Goal: Task Accomplishment & Management: Complete application form

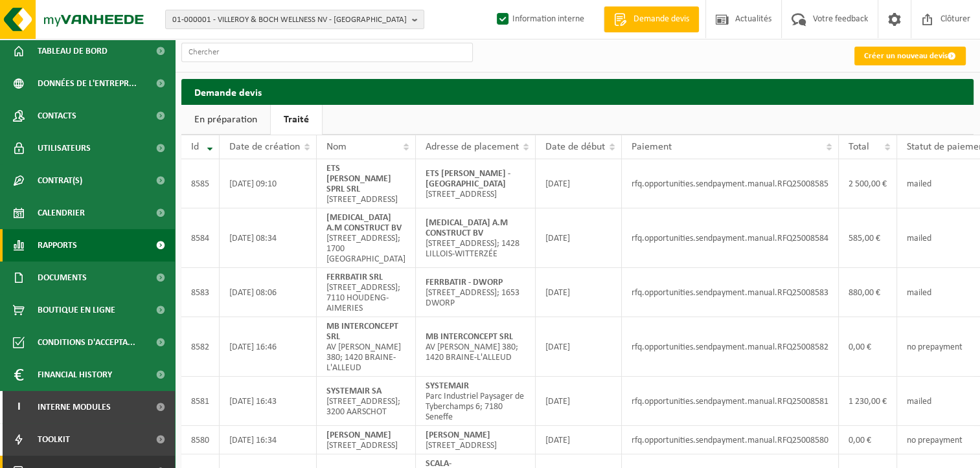
scroll to position [56, 0]
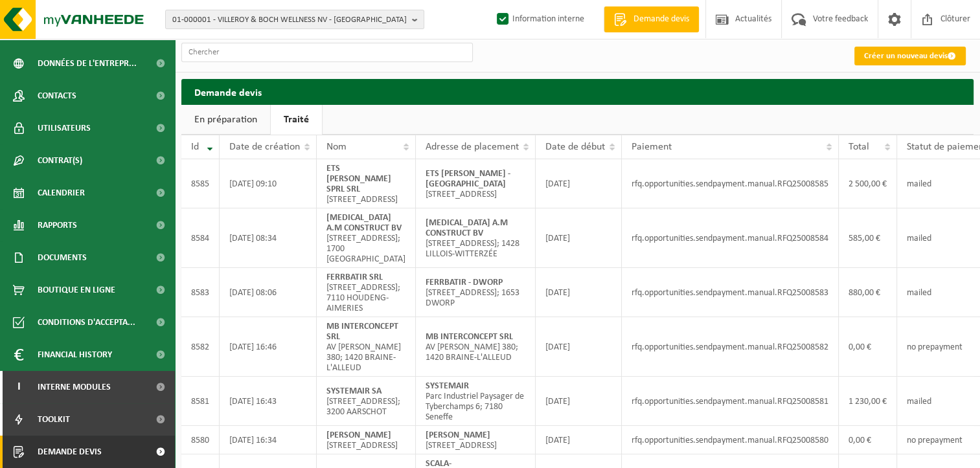
click at [909, 54] on link "Créer un nouveau devis" at bounding box center [909, 56] width 111 height 19
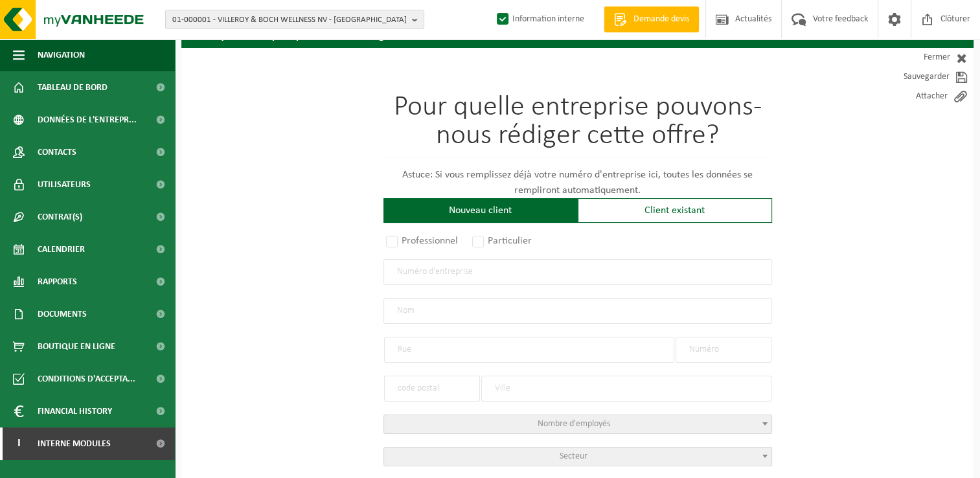
scroll to position [194, 0]
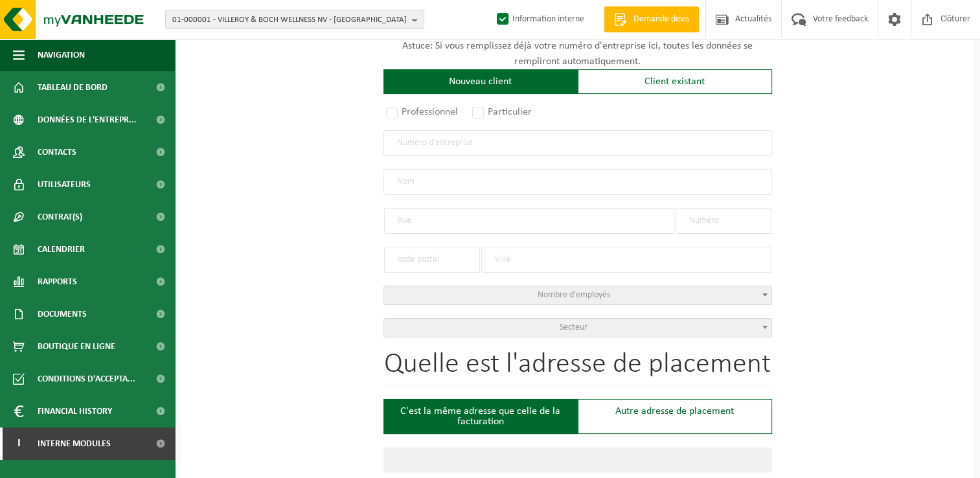
click at [440, 139] on input "text" at bounding box center [577, 143] width 389 height 26
type input "0676542732"
radio input "true"
type input "0676542732"
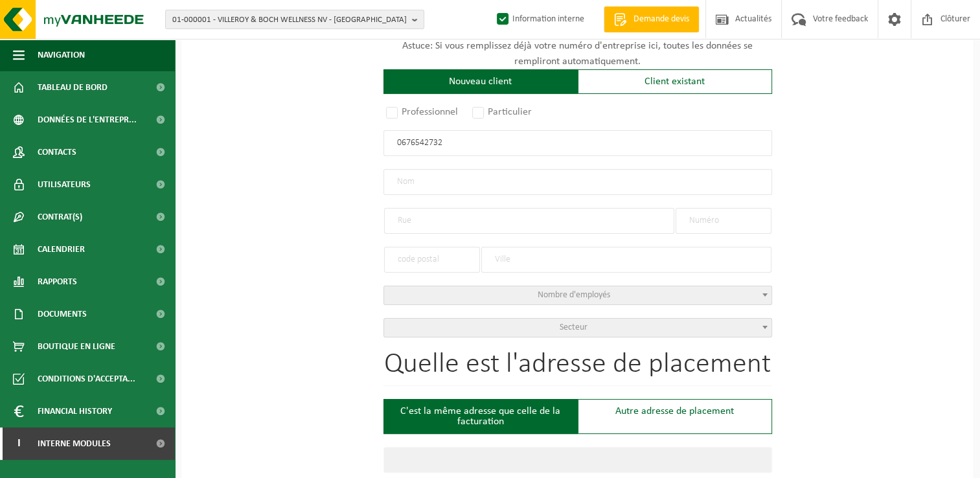
type input "OCF CONSTRUCT SRL"
type input "RUE TRIEU DU BOIS"
type input "46"
type input "1430"
type input "REBECQ"
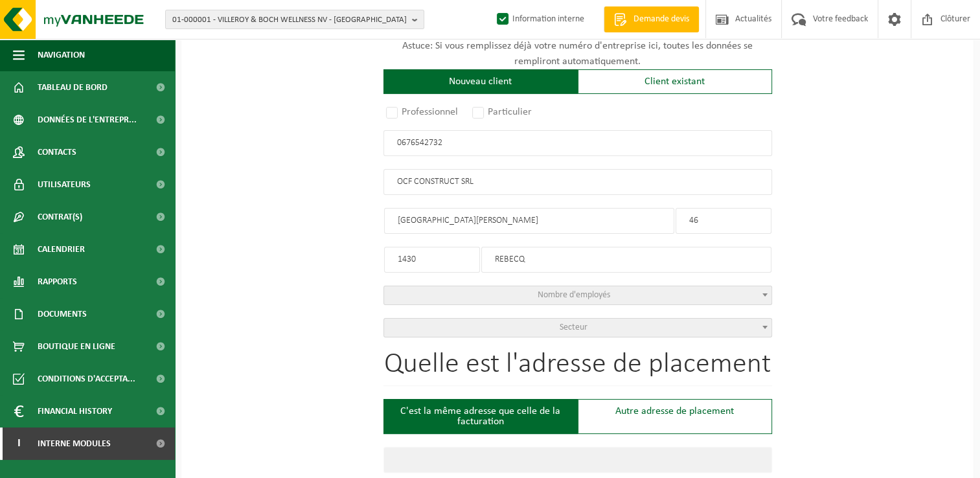
select select "D"
type input "OCF CONSTRUCT SRL"
type input "RUE TRIEU DU BOIS"
type input "46"
type input "1430"
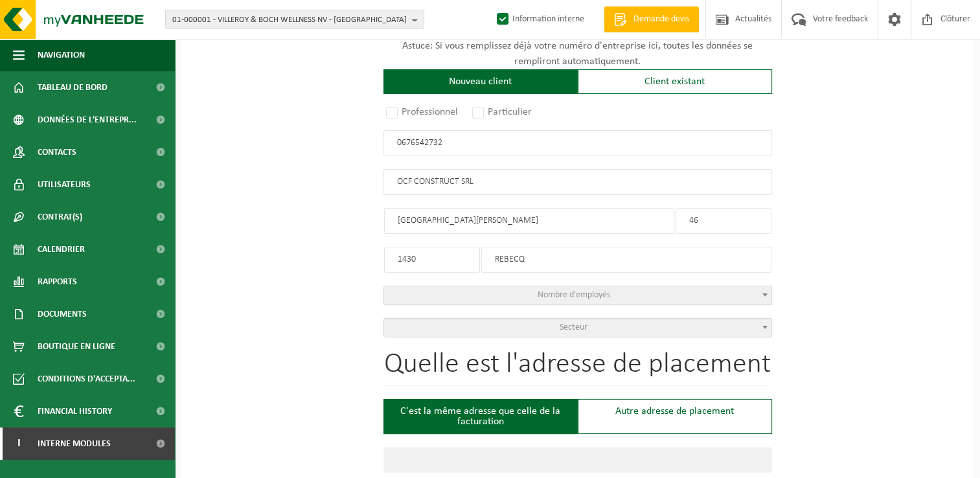
type input "REBECQ"
type input "2265327310"
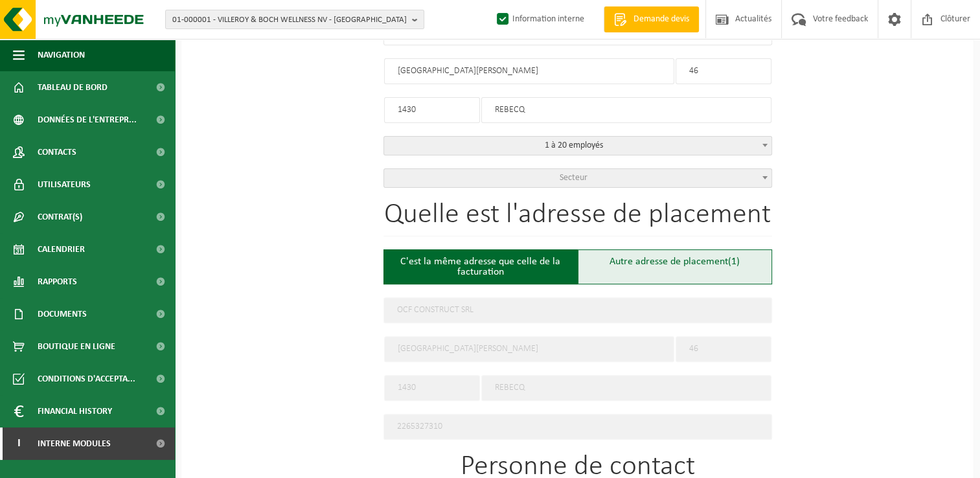
scroll to position [324, 0]
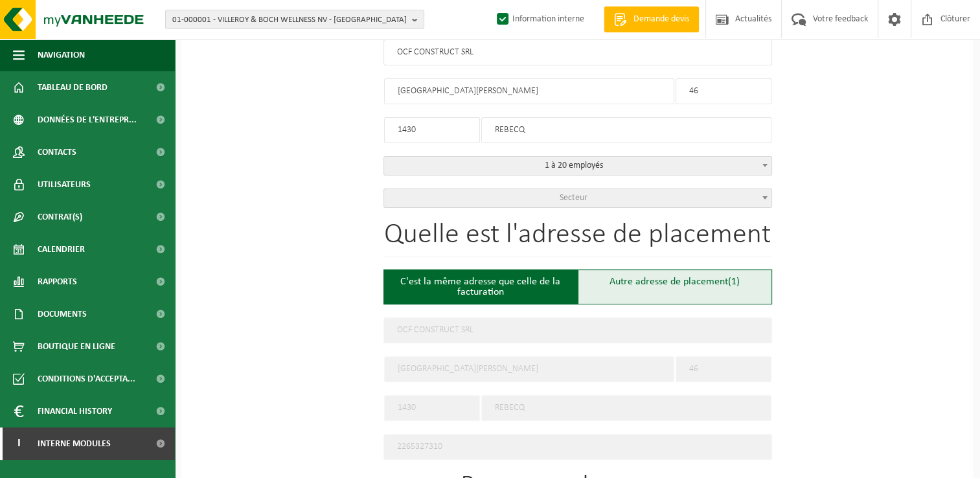
type input "0676542732"
click at [684, 286] on div "Autre adresse de placement (1)" at bounding box center [675, 286] width 194 height 35
type input "Chantier -"
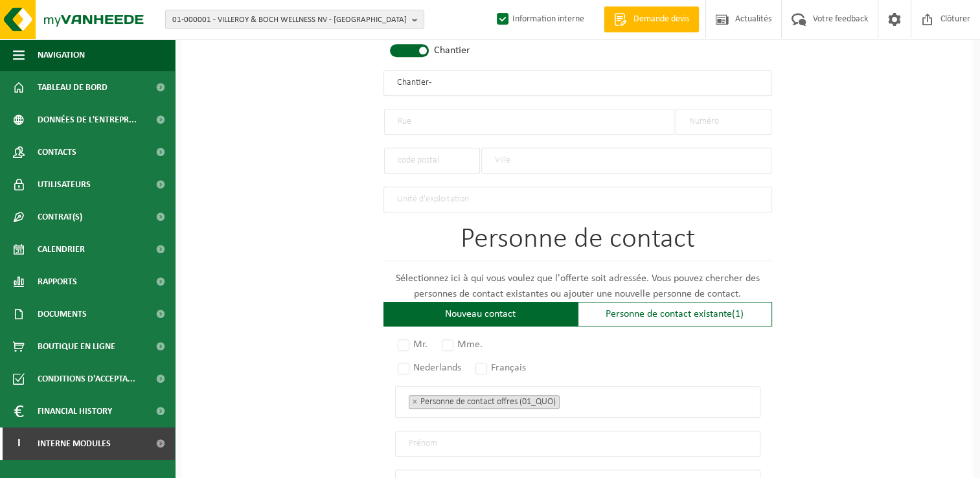
scroll to position [648, 0]
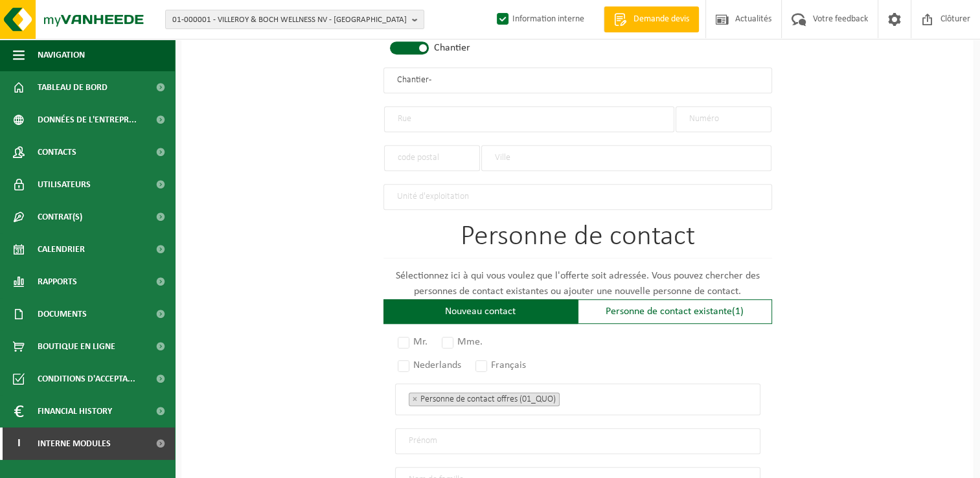
click at [405, 121] on input "text" at bounding box center [529, 119] width 290 height 26
click at [731, 113] on input "text" at bounding box center [723, 119] width 96 height 26
click at [516, 115] on input "text" at bounding box center [529, 119] width 290 height 26
click at [448, 115] on input "Rue Trieu du bois" at bounding box center [529, 119] width 290 height 26
type input "Rue Trieu du Bois"
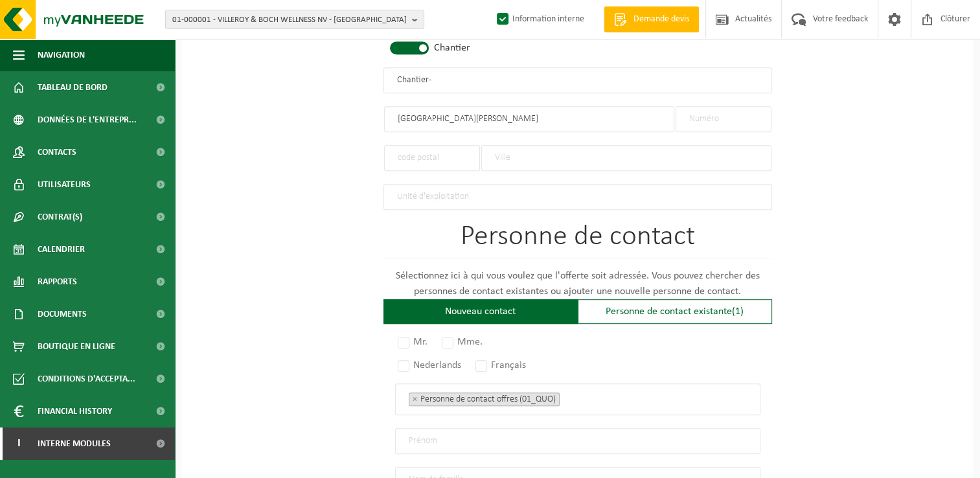
click at [714, 113] on input "text" at bounding box center [723, 119] width 96 height 26
click at [428, 146] on input "text" at bounding box center [432, 158] width 96 height 26
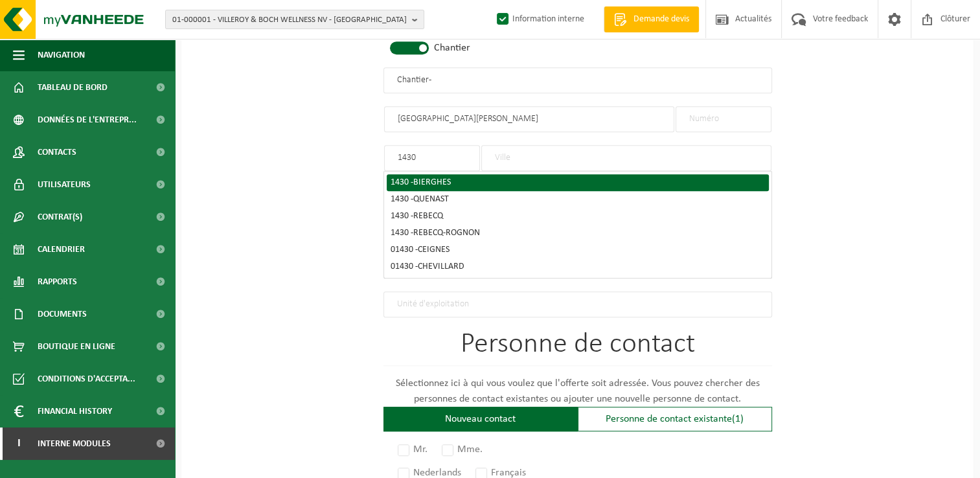
type input "1430"
click at [403, 181] on div "1430 - BIERGHES" at bounding box center [578, 182] width 374 height 9
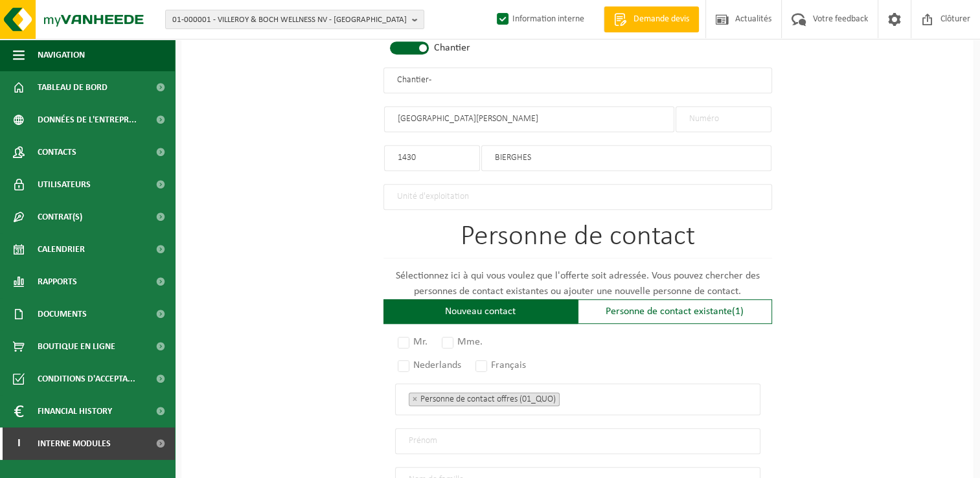
drag, startPoint x: 564, startPoint y: 160, endPoint x: 347, endPoint y: 157, distance: 217.0
click at [347, 157] on div "Pour quelle entreprise pouvons-nous rédiger cette offre? Astuce: Si vous rempli…" at bounding box center [577, 94] width 792 height 1257
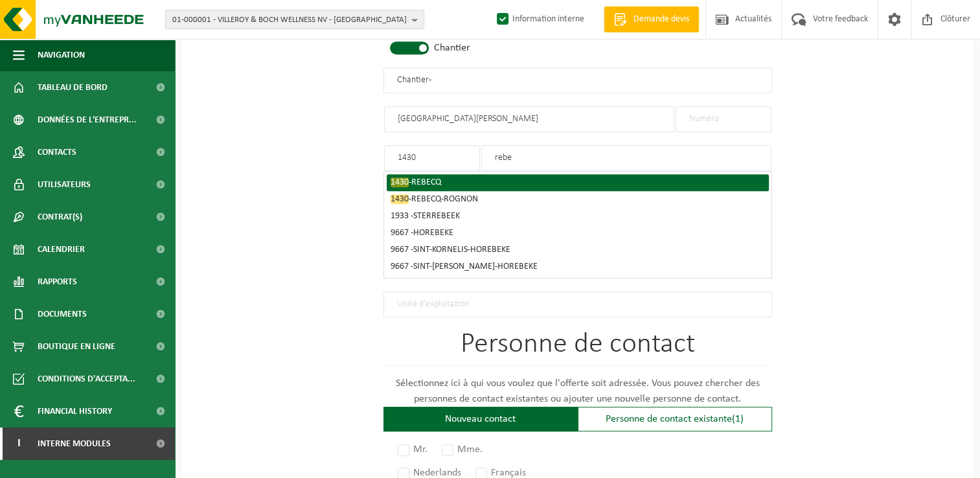
click at [410, 178] on div "1430 - REBECQ" at bounding box center [578, 182] width 374 height 9
type input "REBECQ"
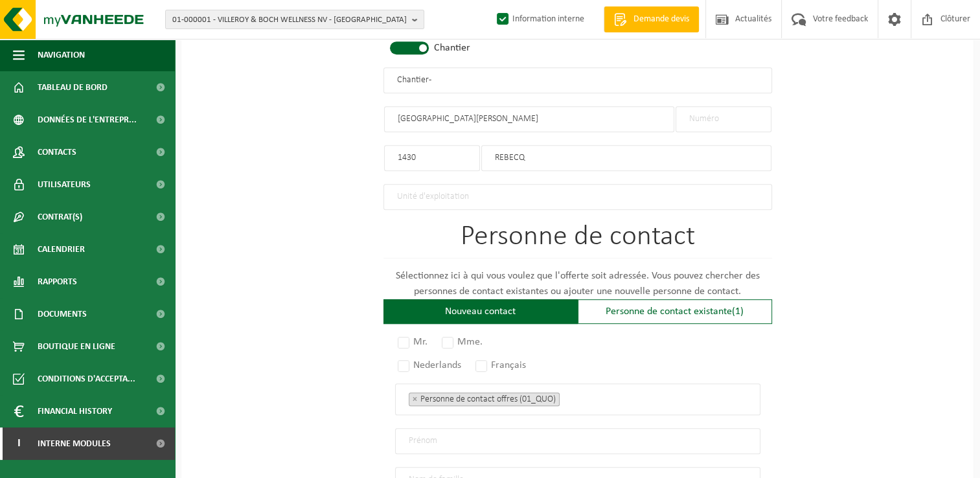
click at [722, 118] on input "text" at bounding box center [723, 119] width 96 height 26
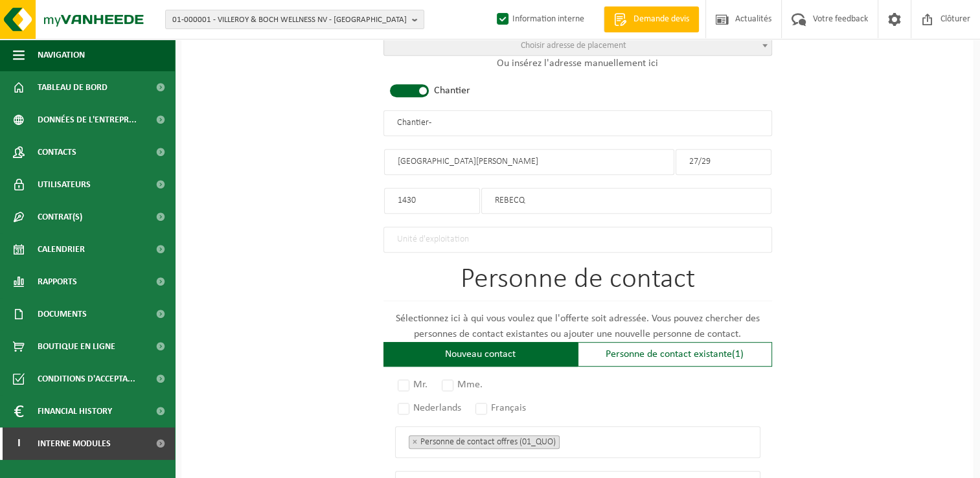
scroll to position [583, 0]
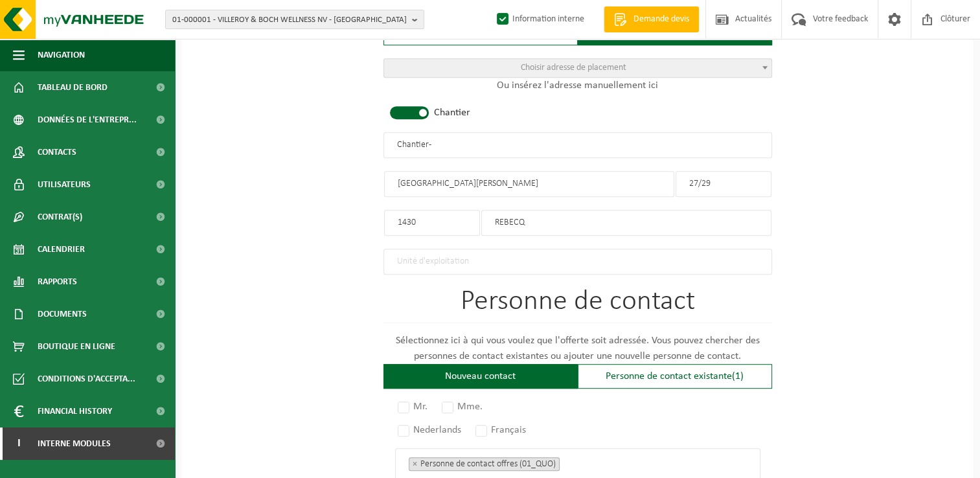
type input "27/29"
drag, startPoint x: 472, startPoint y: 136, endPoint x: 92, endPoint y: 104, distance: 381.5
click at [92, 104] on div "Navigation Demande devis Actualités Votre feedback Clôturer Tableau de bord Don…" at bounding box center [490, 105] width 980 height 1377
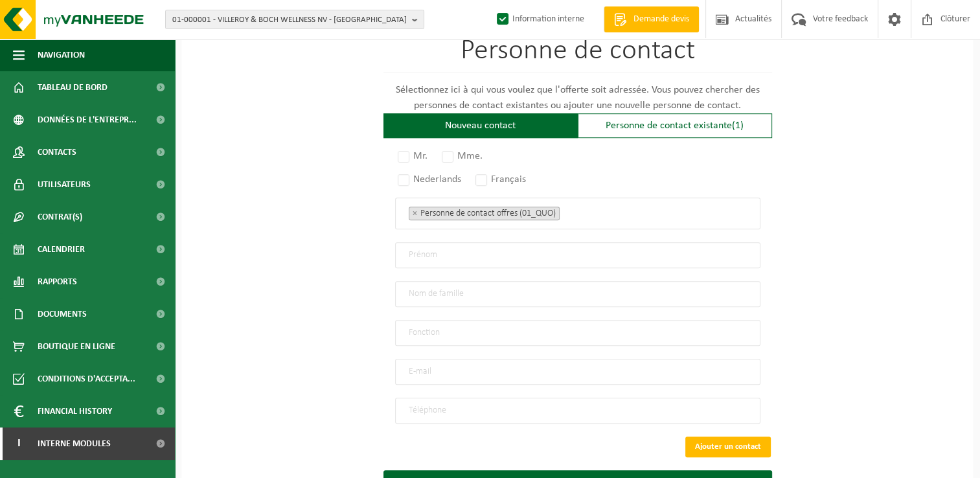
scroll to position [842, 0]
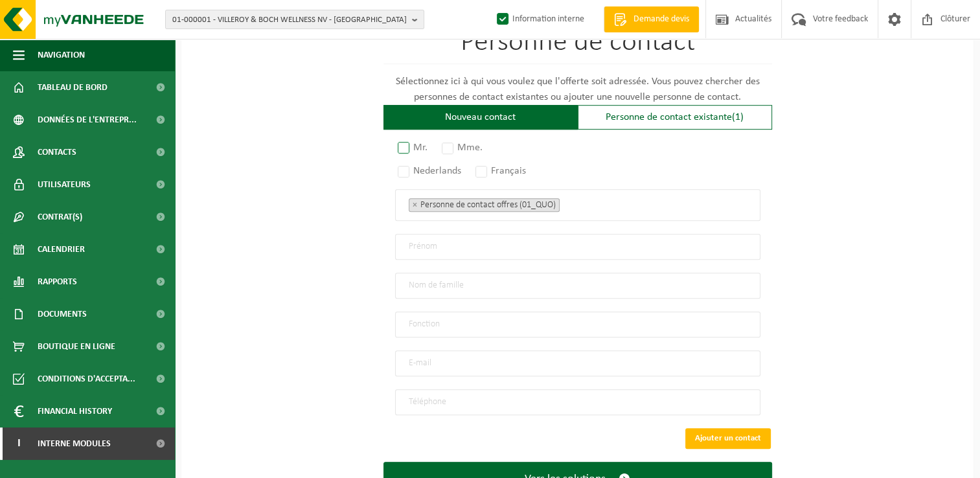
click at [396, 139] on label "Mr." at bounding box center [413, 148] width 36 height 18
radio input "true"
click at [479, 162] on label "Français" at bounding box center [501, 171] width 57 height 18
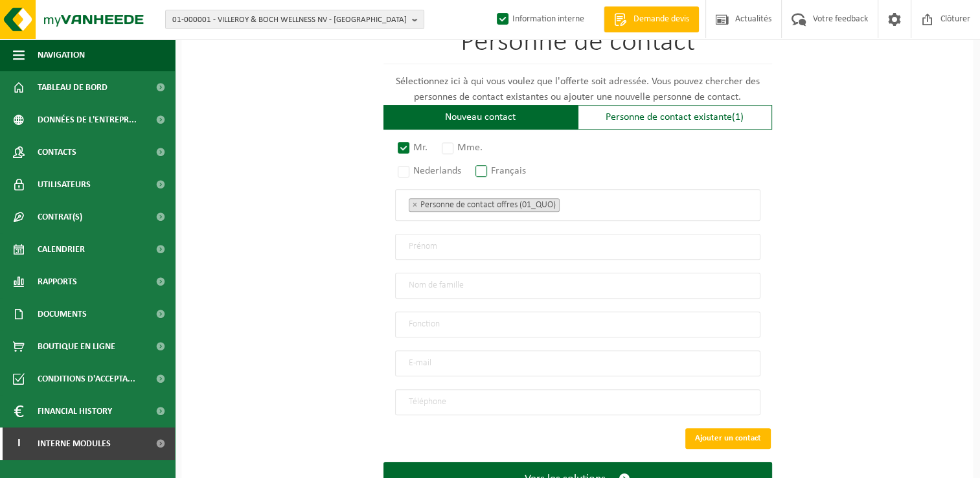
radio input "true"
click at [422, 354] on input "email" at bounding box center [577, 363] width 365 height 26
click at [418, 357] on input "email" at bounding box center [577, 363] width 365 height 26
type input "info@teamrefit.be"
click at [435, 248] on input "text" at bounding box center [577, 247] width 365 height 26
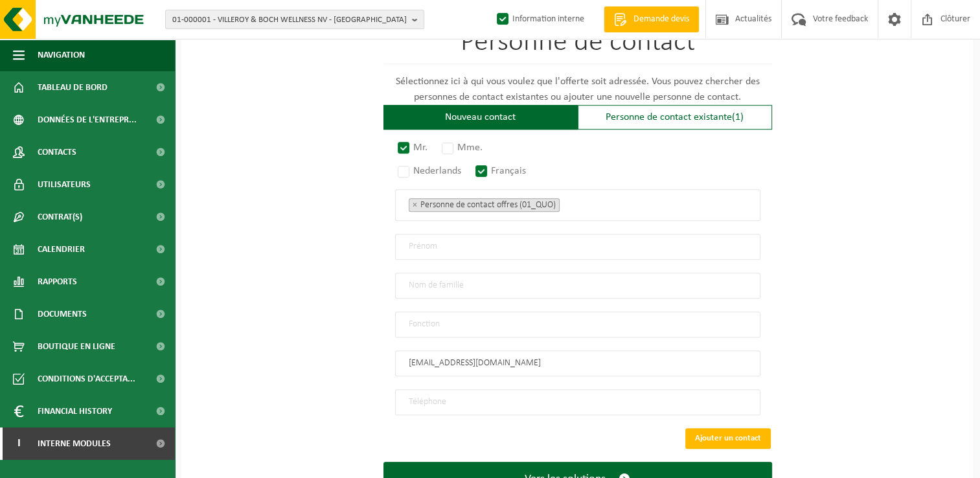
click at [422, 238] on input "text" at bounding box center [577, 247] width 365 height 26
type input "CONTACT"
click at [453, 390] on input "tel" at bounding box center [577, 402] width 365 height 26
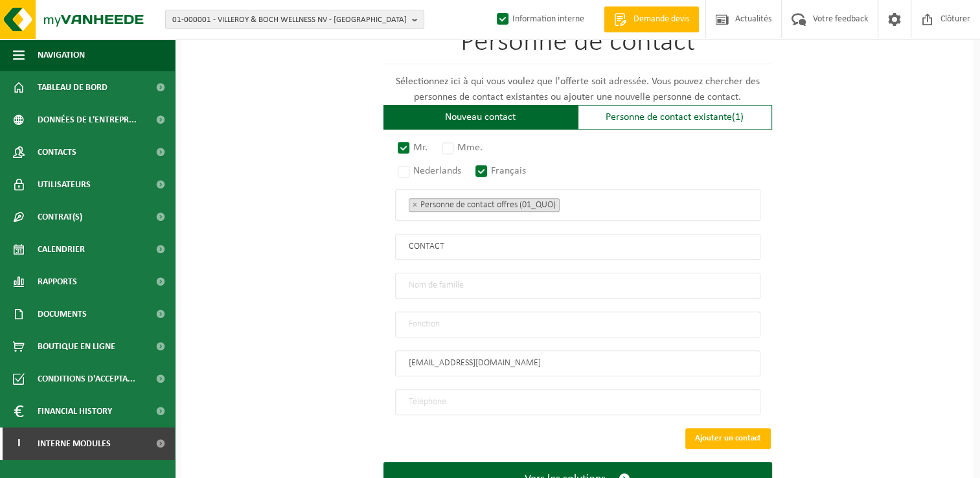
click at [471, 397] on input "tel" at bounding box center [577, 402] width 365 height 26
type input "+32 455 13 00 15"
click at [438, 313] on input "text" at bounding box center [577, 325] width 365 height 26
type input "Manager"
drag, startPoint x: 424, startPoint y: 282, endPoint x: 495, endPoint y: 284, distance: 71.3
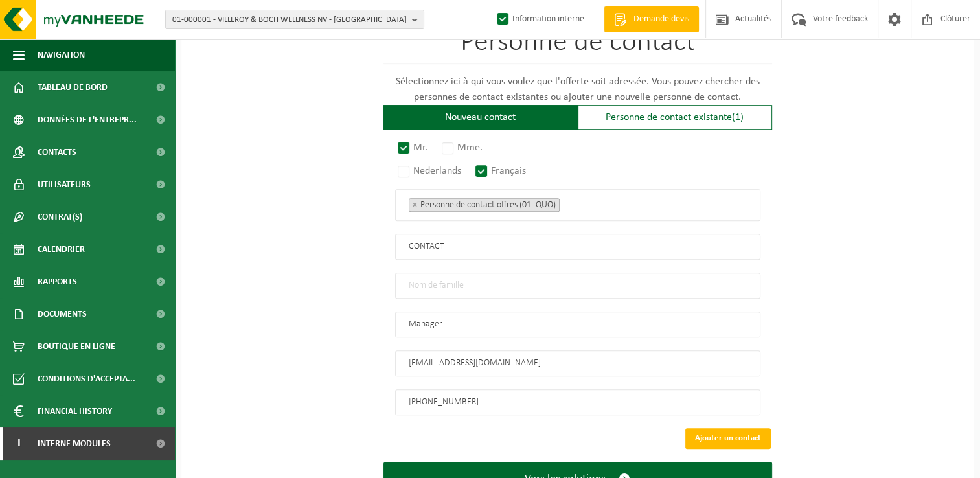
click at [424, 282] on input "text" at bounding box center [577, 286] width 365 height 26
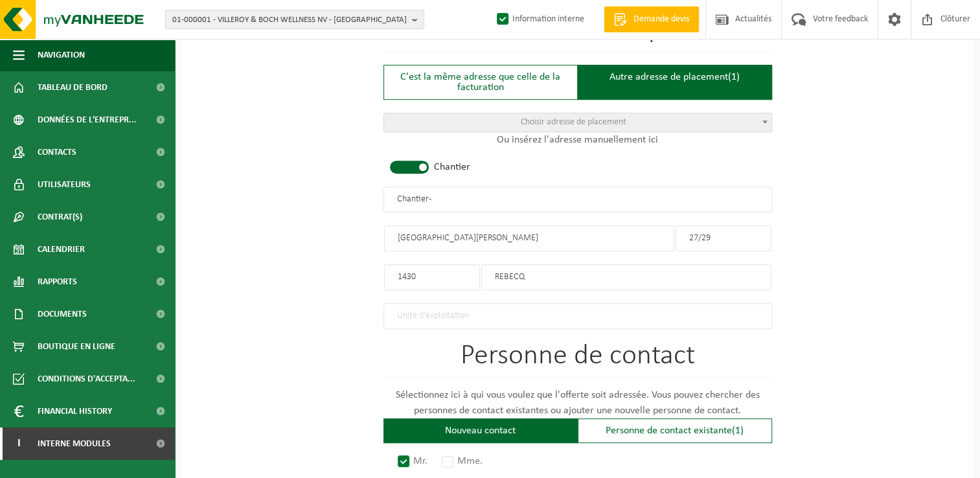
scroll to position [604, 0]
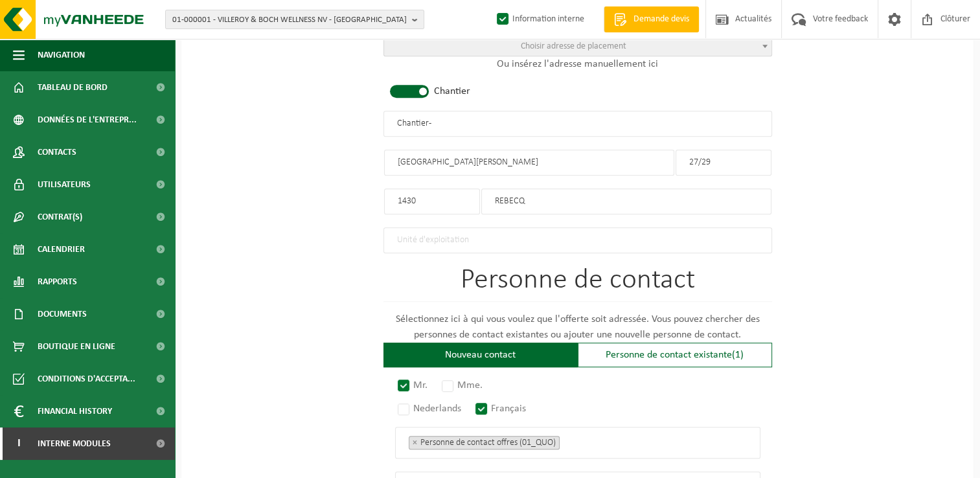
drag, startPoint x: 480, startPoint y: 131, endPoint x: 271, endPoint y: 131, distance: 208.5
click at [280, 128] on div "Pour quelle entreprise pouvons-nous rédiger cette offre? Astuce: Si vous rempli…" at bounding box center [577, 137] width 792 height 1257
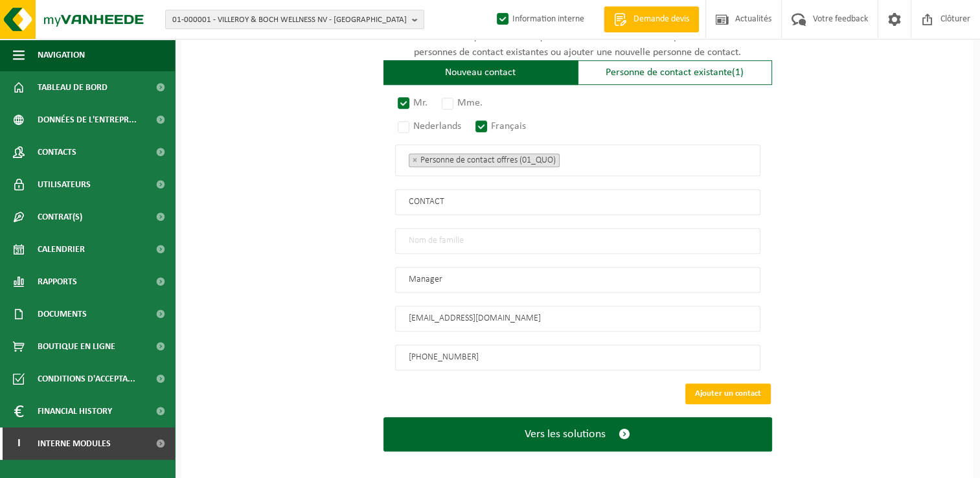
scroll to position [889, 0]
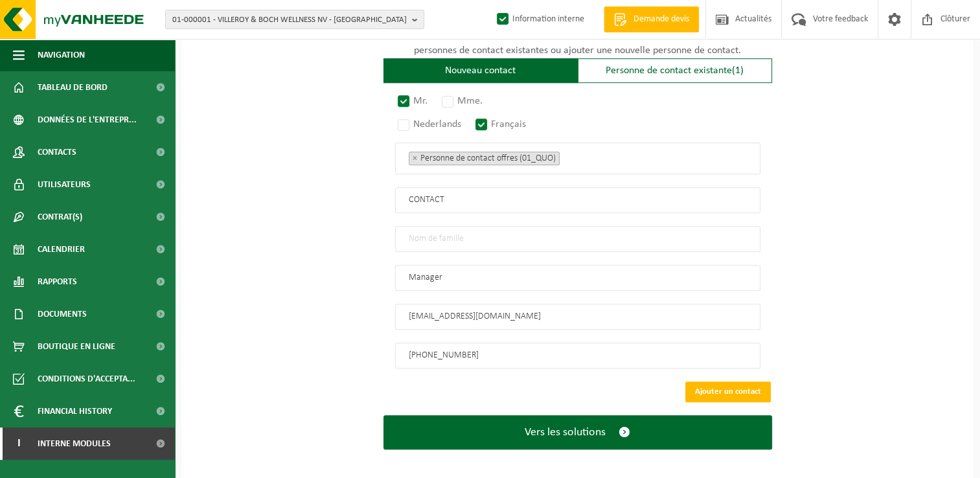
type input "OCF CONSTRUCT - REBECQ"
click at [463, 233] on input "text" at bounding box center [577, 239] width 365 height 26
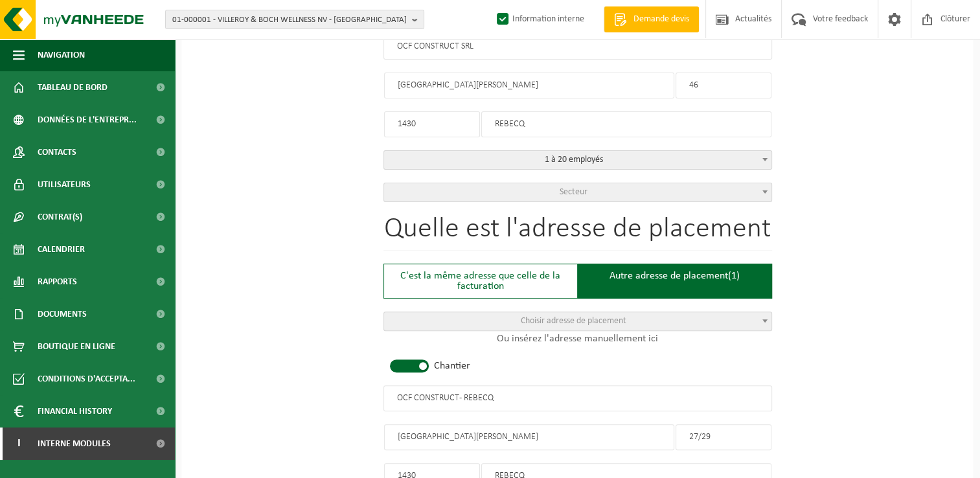
scroll to position [370, 0]
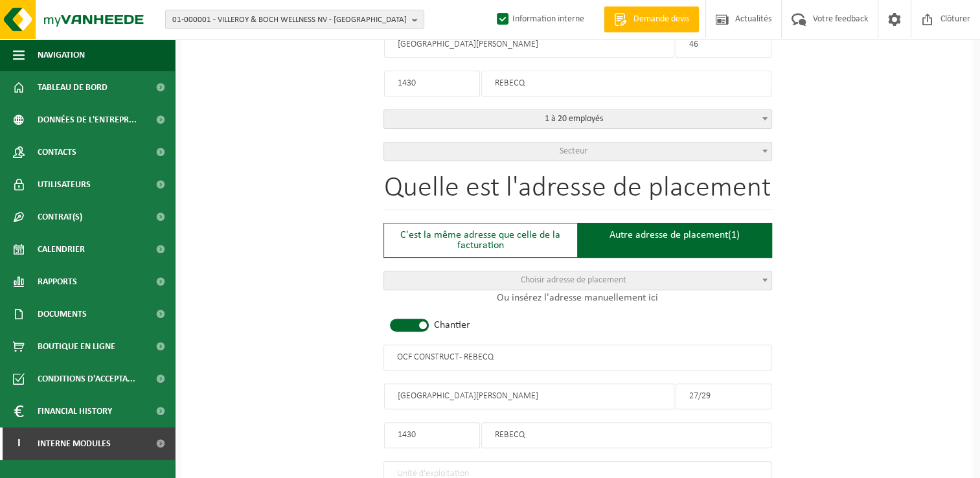
type input "OCF CONSTRUCT"
click at [652, 159] on form "Pour quelle entreprise pouvons-nous rédiger cette offre? Astuce: Si vous rempli…" at bounding box center [577, 371] width 389 height 1257
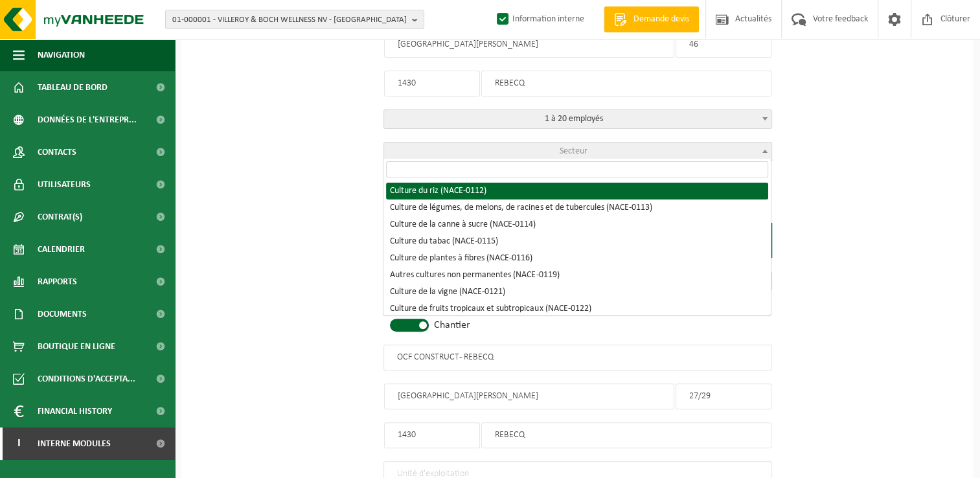
click at [658, 153] on span "Secteur" at bounding box center [577, 151] width 387 height 18
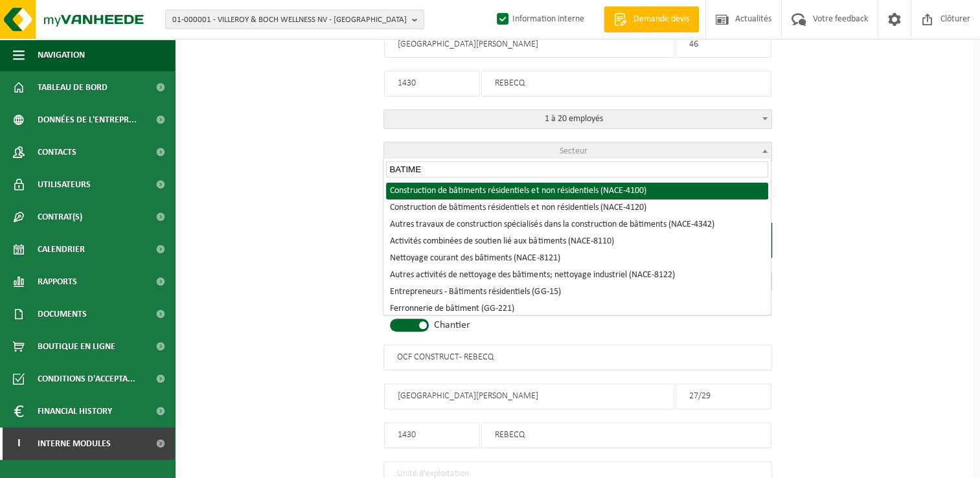
type input "BATIME"
select select "NACE_4100"
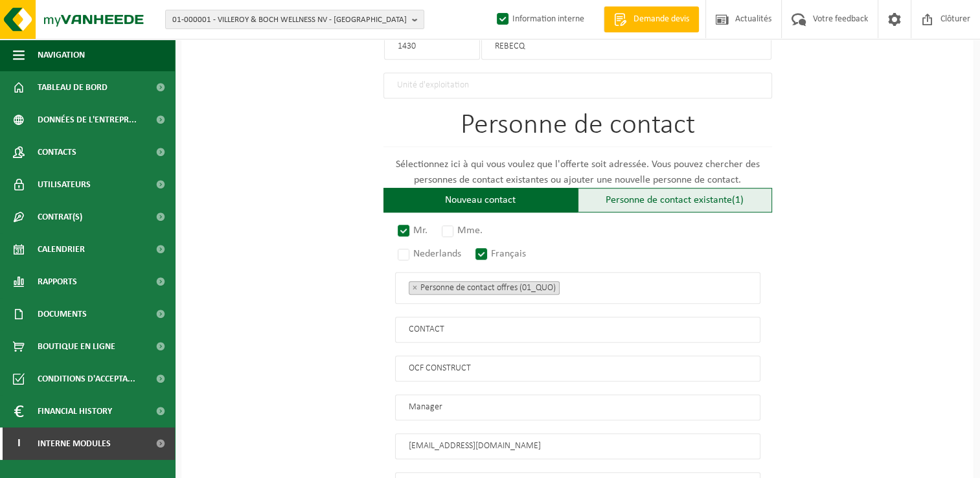
scroll to position [889, 0]
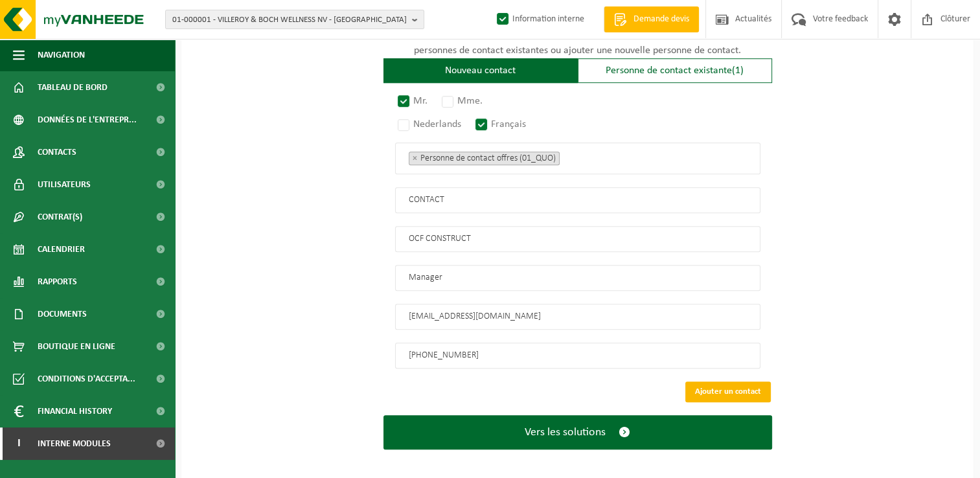
click at [735, 383] on button "Ajouter un contact" at bounding box center [727, 391] width 85 height 21
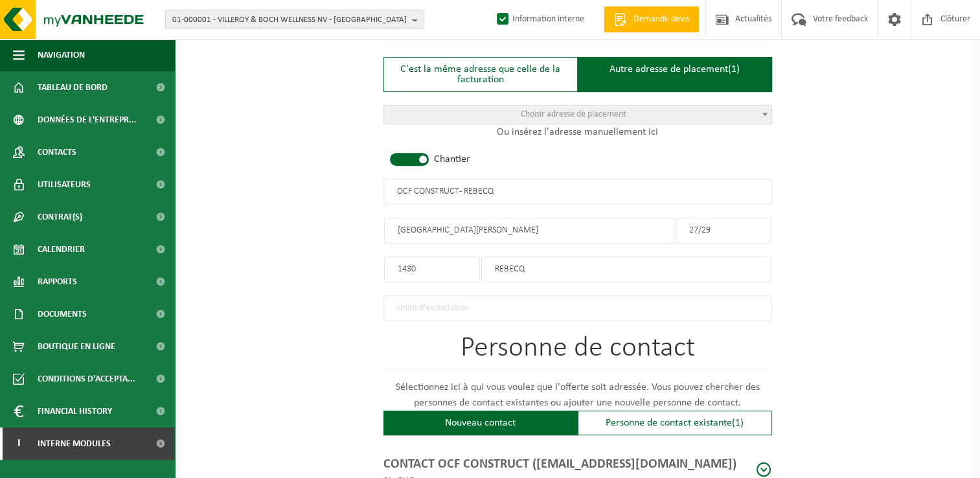
scroll to position [666, 0]
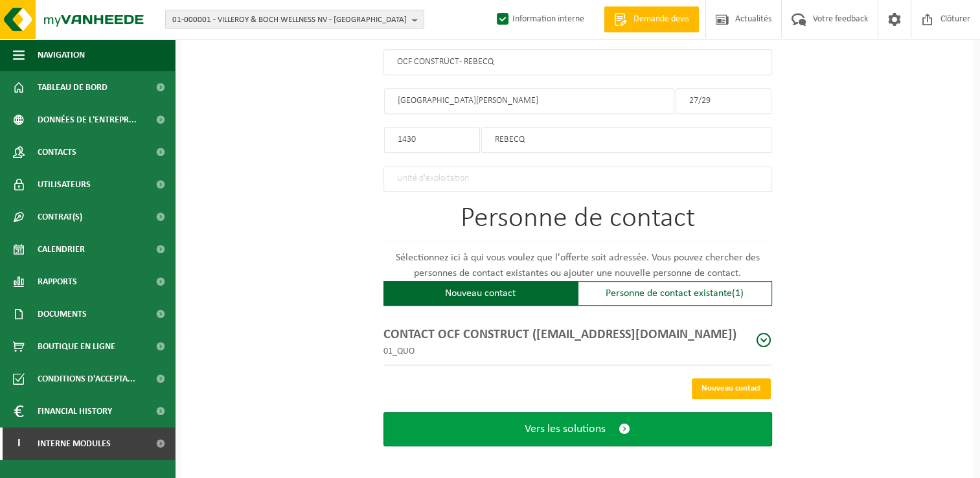
click at [544, 422] on span "Vers les solutions" at bounding box center [565, 429] width 81 height 14
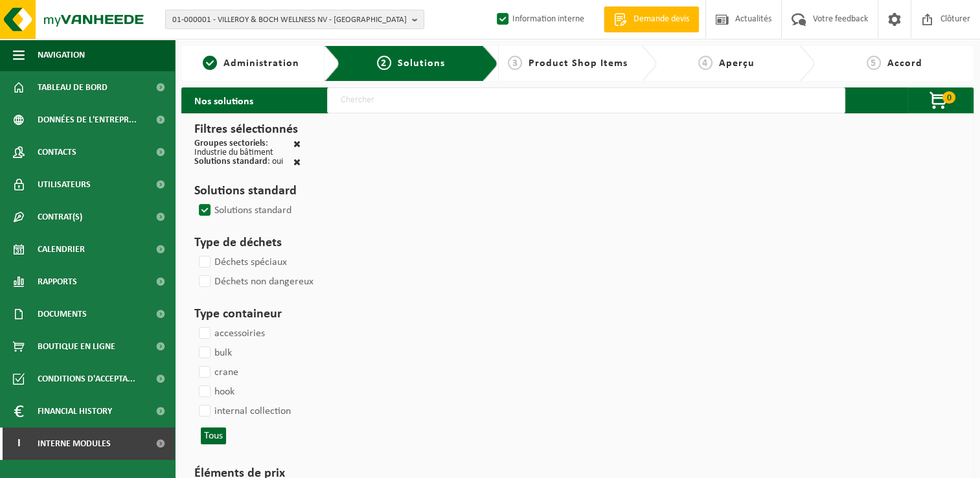
click at [409, 108] on input "text" at bounding box center [586, 100] width 518 height 26
type input "000291"
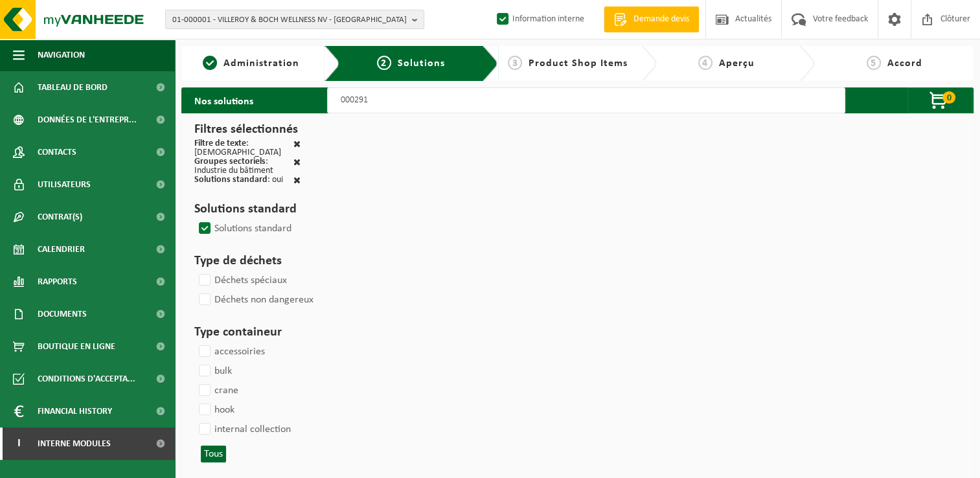
select select
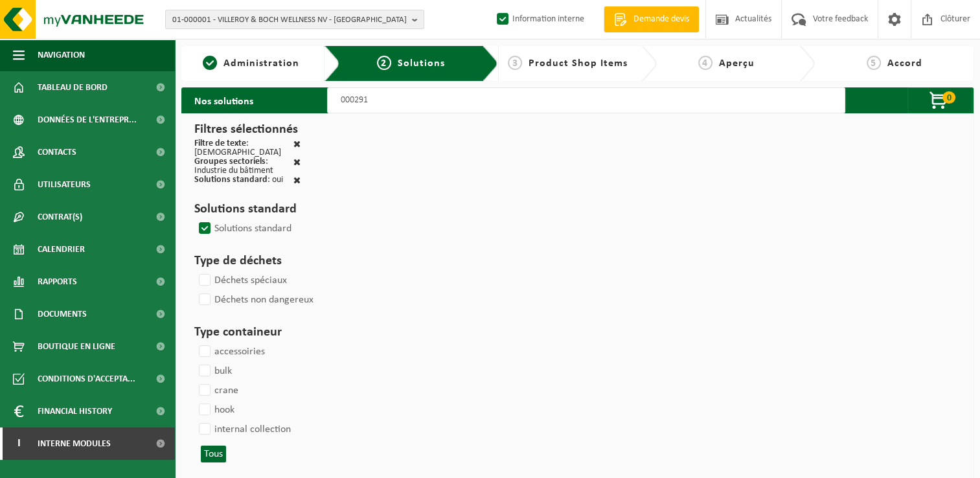
select select
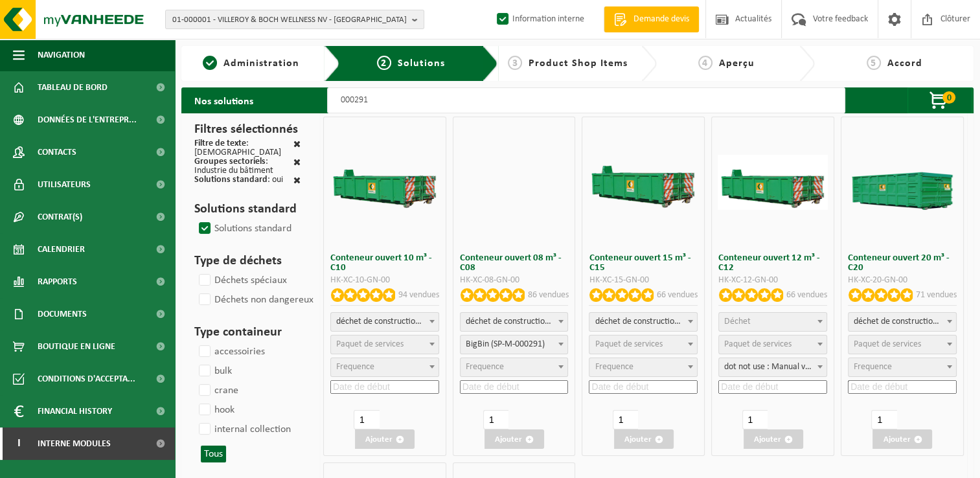
select select
select select "25"
select select
select select "197"
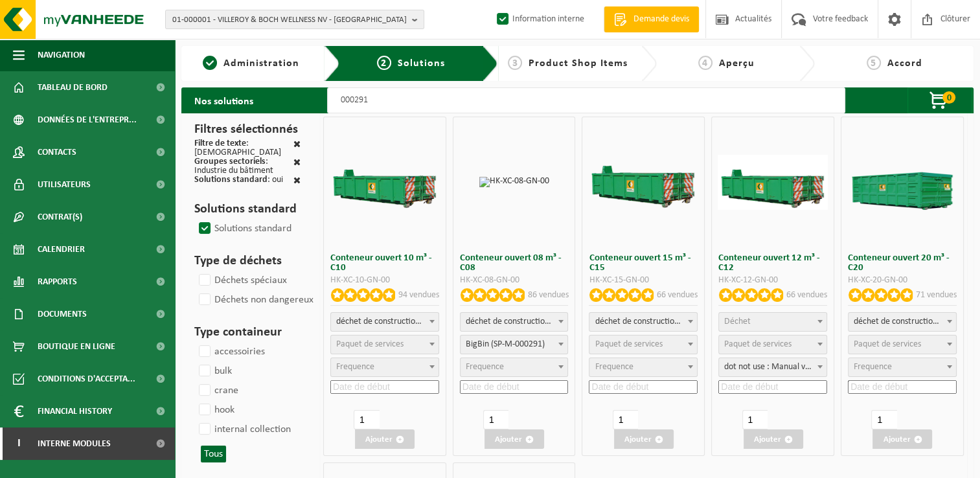
select select
select select "197"
select select
select select "25"
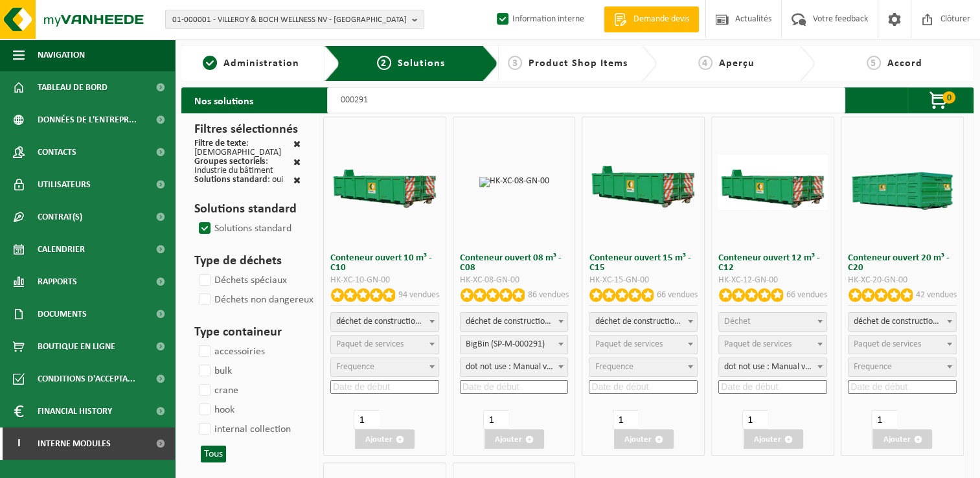
click at [368, 346] on span "Paquet de services" at bounding box center [369, 344] width 67 height 10
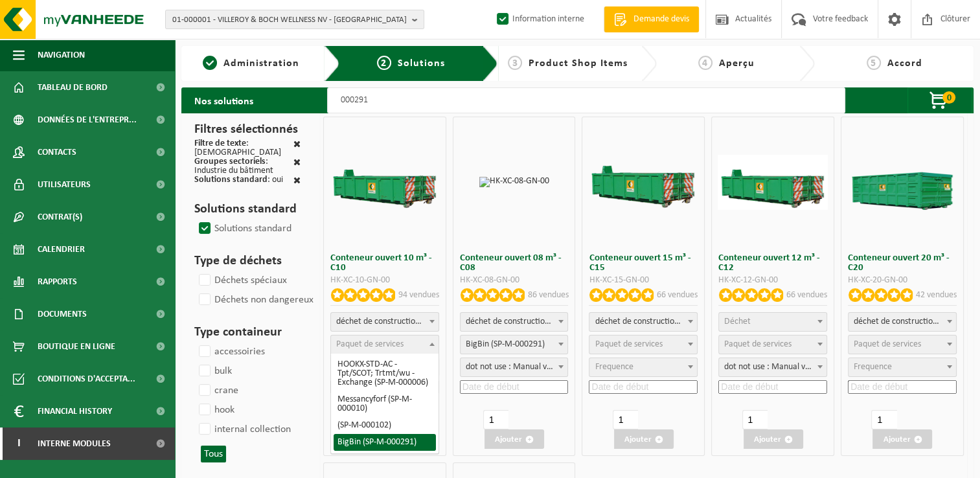
select select "197"
select select "25"
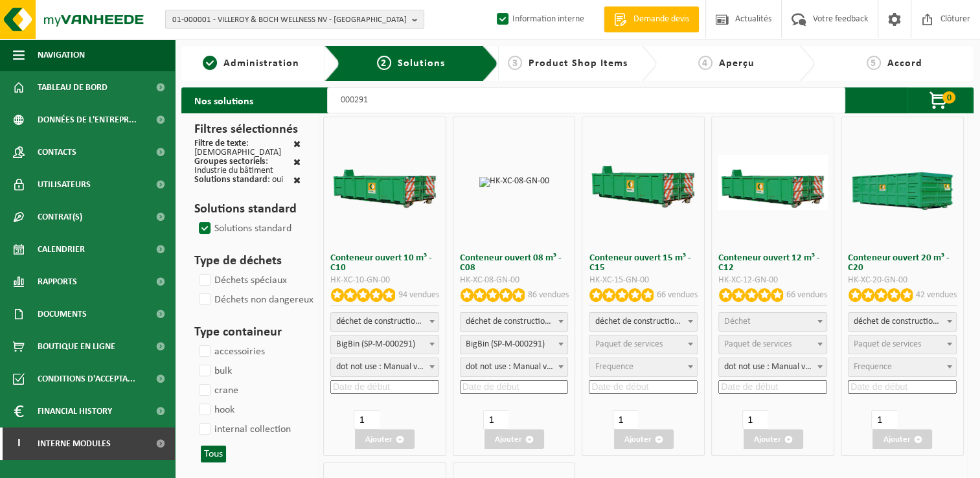
click at [363, 391] on input at bounding box center [384, 387] width 109 height 14
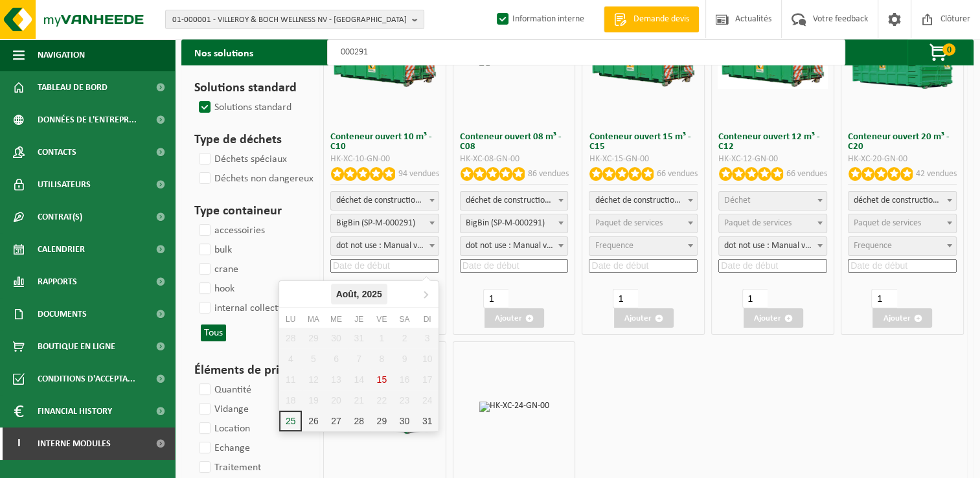
scroll to position [130, 0]
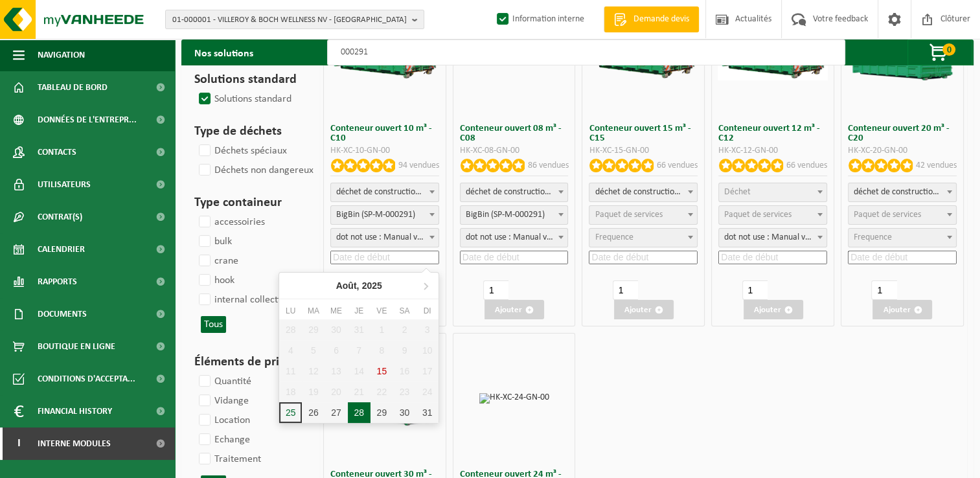
click at [358, 411] on div "28" at bounding box center [359, 412] width 23 height 21
type input "2025-08-28"
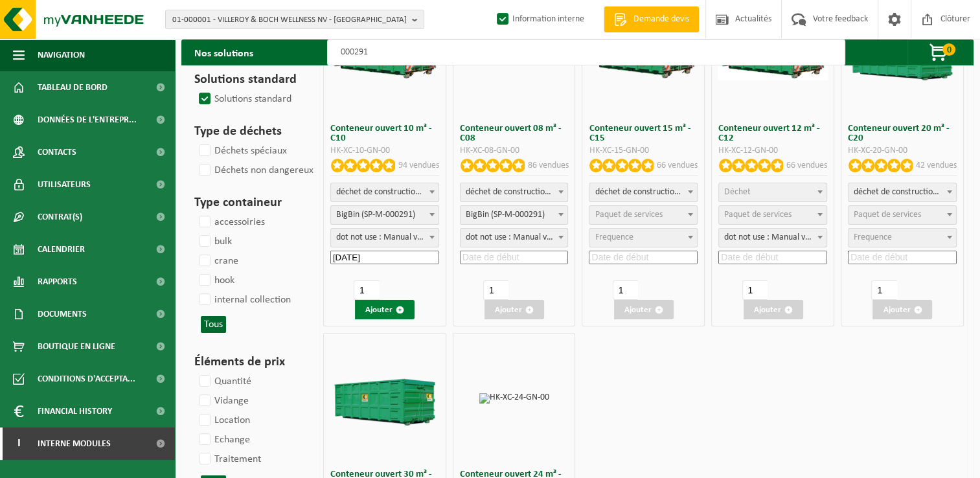
click at [391, 304] on button "Ajouter" at bounding box center [385, 309] width 60 height 19
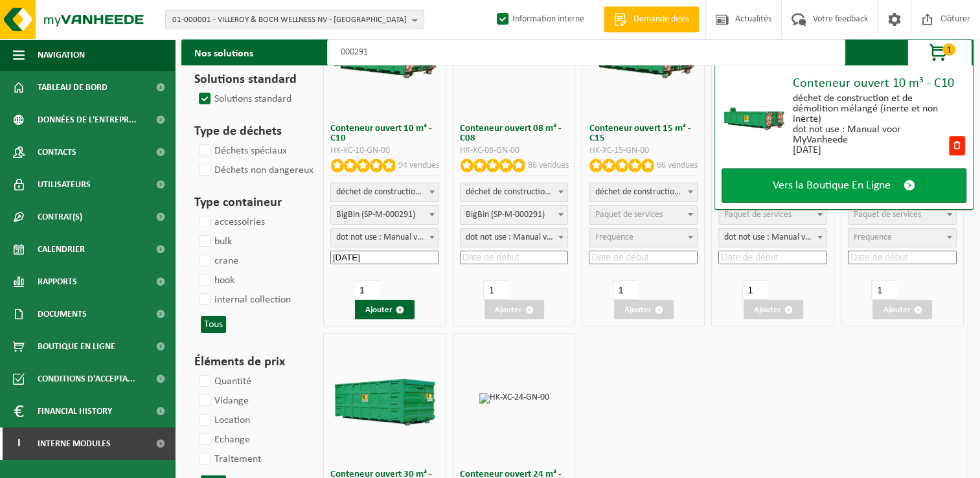
click at [817, 177] on link "Vers la Boutique En Ligne" at bounding box center [843, 185] width 245 height 34
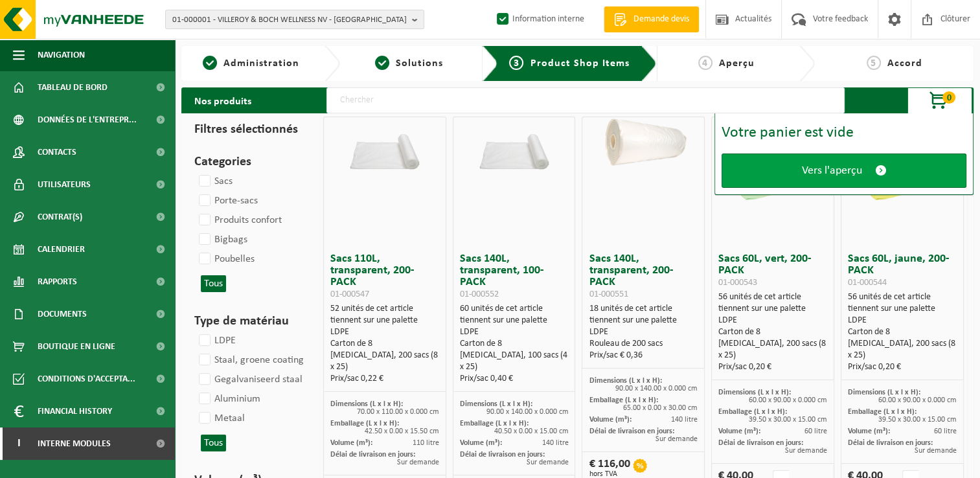
click at [845, 170] on span "Vers l'aperçu" at bounding box center [832, 171] width 60 height 14
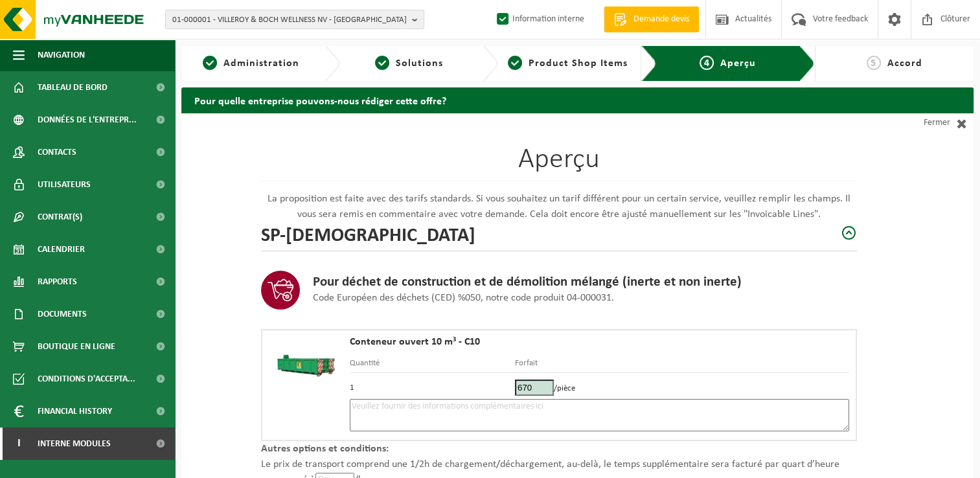
click at [372, 408] on textarea at bounding box center [599, 415] width 499 height 32
click at [453, 405] on textarea "Placement 28/08 - entre le ,°27 et le 29 en face du 46" at bounding box center [599, 415] width 499 height 32
click at [611, 409] on textarea "Placement 28/08 - entre le °27 et le 29 en face du 46" at bounding box center [599, 415] width 499 height 32
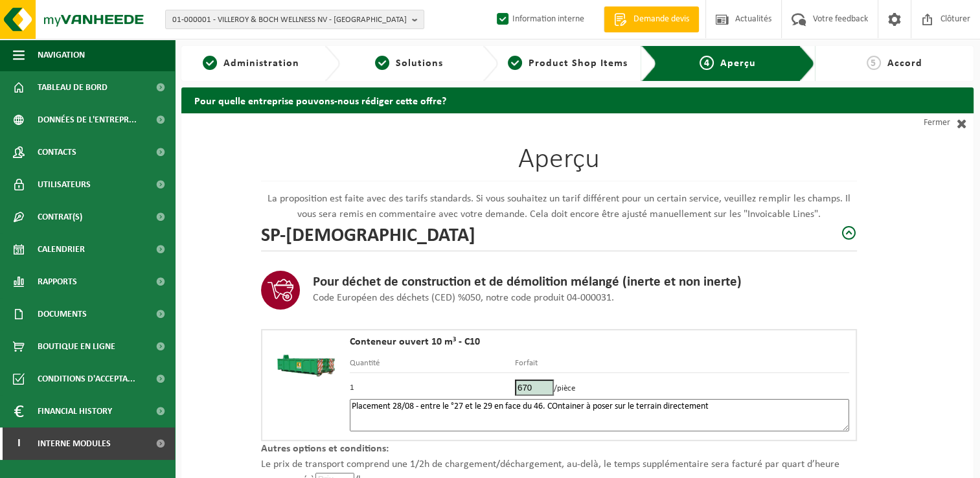
click at [556, 405] on textarea "Placement 28/08 - entre le °27 et le 29 en face du 46. COntainer à poser sur le…" at bounding box center [599, 415] width 499 height 32
click at [733, 406] on textarea "Placement 28/08 - entre le °27 et le 29 en face du 46. Container à poser sur le…" at bounding box center [599, 415] width 499 height 32
click at [414, 420] on textarea "Placement 28/08 - entre le °27 et le 29 en face du 46. Container à poser sur le…" at bounding box center [599, 415] width 499 height 32
paste textarea "455130015"
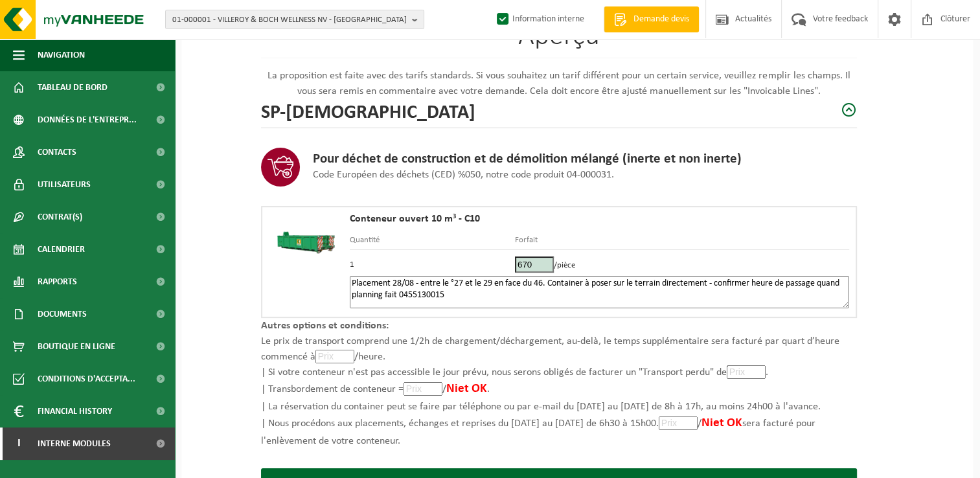
scroll to position [184, 0]
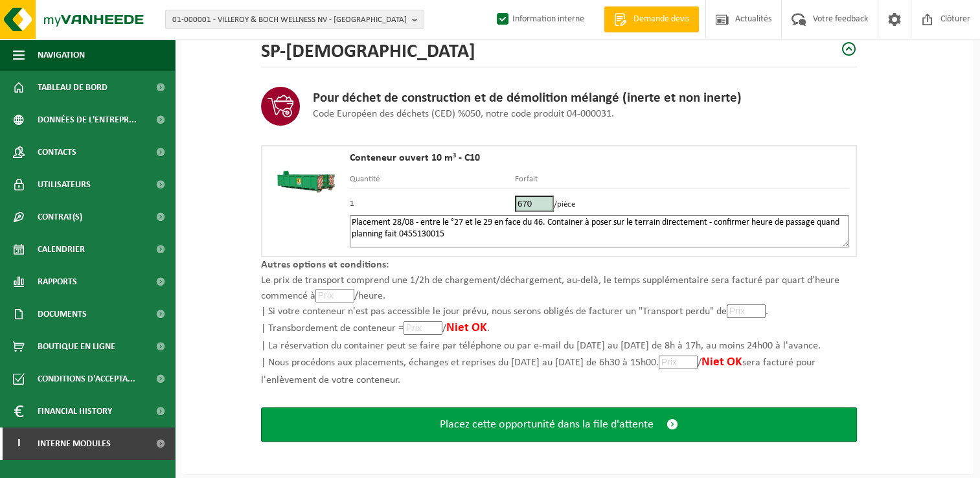
type textarea "Placement 28/08 - entre le °27 et le 29 en face du 46. Container à poser sur le…"
click at [549, 428] on span "Placez cette opportunité dans la file d'attente" at bounding box center [547, 425] width 214 height 14
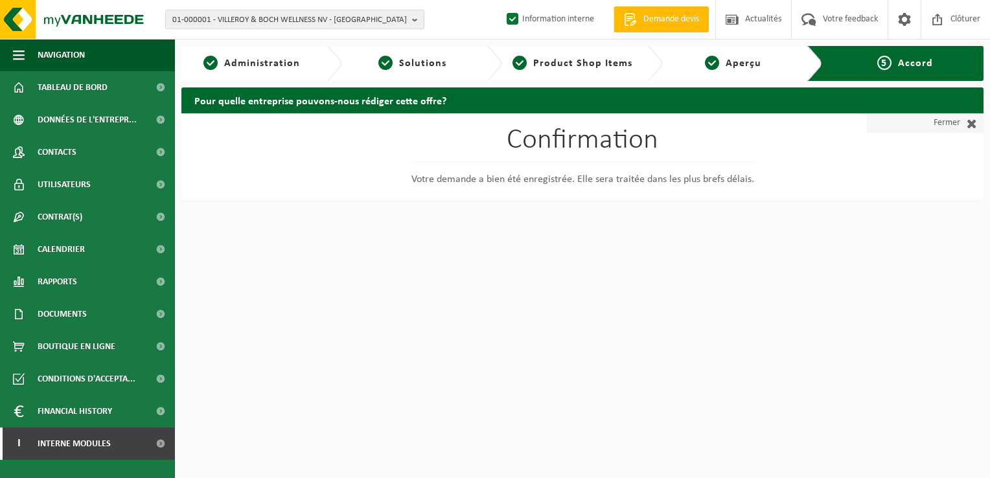
click at [949, 122] on link "Fermer" at bounding box center [925, 122] width 117 height 19
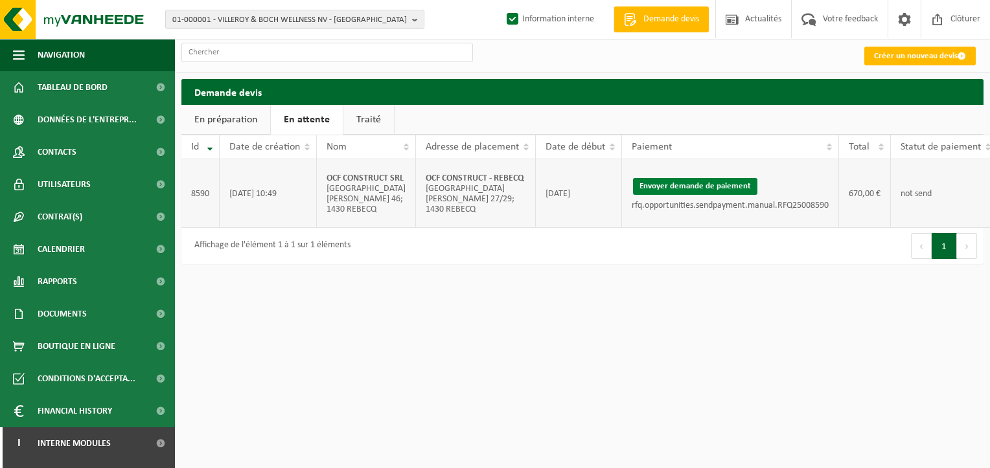
click at [698, 188] on button "Envoyer demande de paiement" at bounding box center [695, 186] width 124 height 17
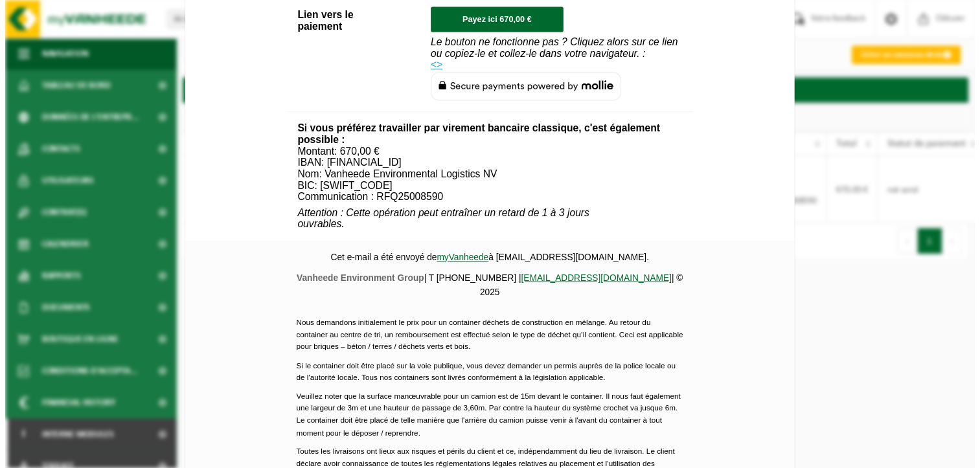
scroll to position [609, 0]
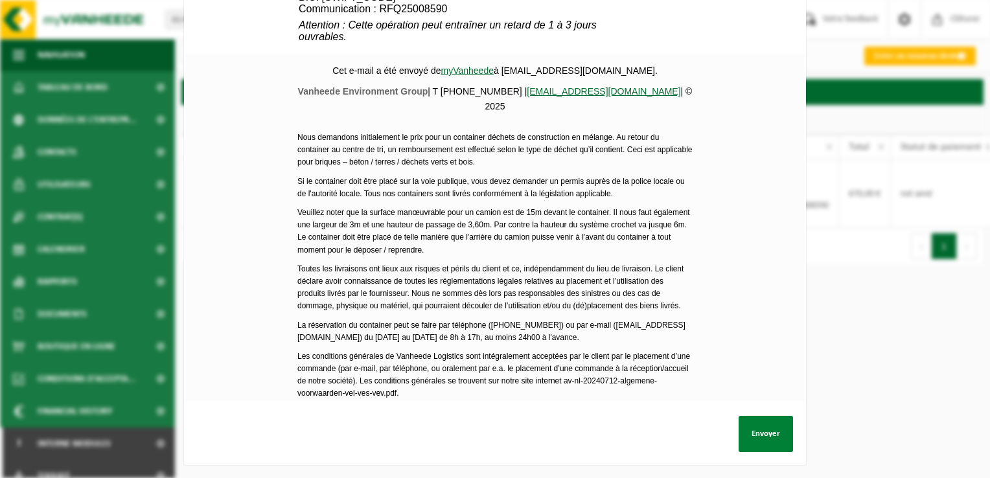
click at [749, 426] on button "Envoyer" at bounding box center [765, 434] width 54 height 36
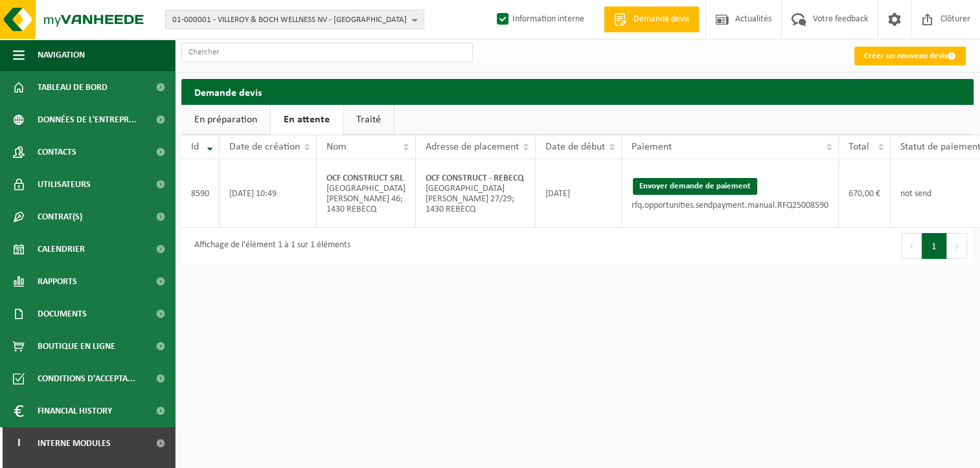
scroll to position [0, 49]
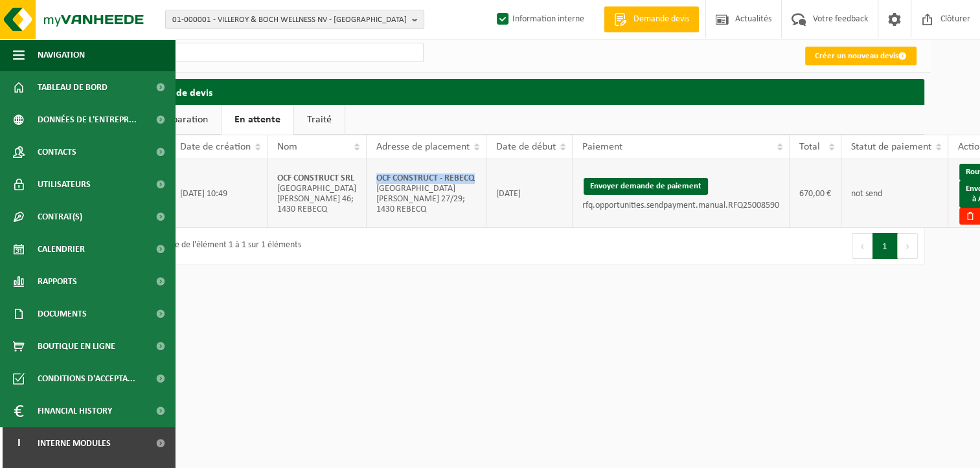
drag, startPoint x: 380, startPoint y: 196, endPoint x: 339, endPoint y: 182, distance: 43.0
click at [367, 182] on td "OCF CONSTRUCT - REBECQ Rue Trieu du Bois 27/29; 1430 REBECQ" at bounding box center [427, 193] width 120 height 69
copy strong "OCF CONSTRUCT - REBECQ"
click at [962, 203] on link "Envoyer à AX" at bounding box center [979, 194] width 41 height 27
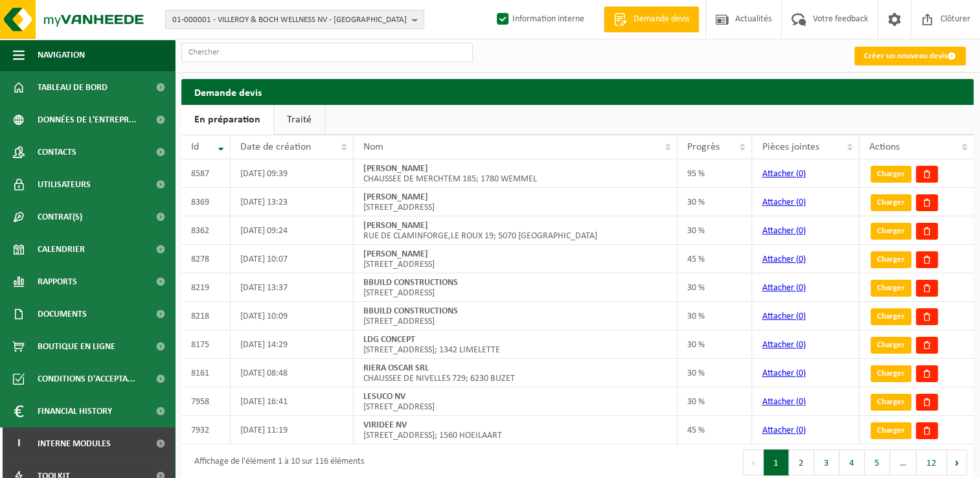
click at [457, 106] on ul "En préparation Traité" at bounding box center [577, 120] width 792 height 30
click at [290, 19] on span "01-000001 - VILLEROY & BOCH WELLNESS NV - ROESELARE" at bounding box center [289, 19] width 234 height 19
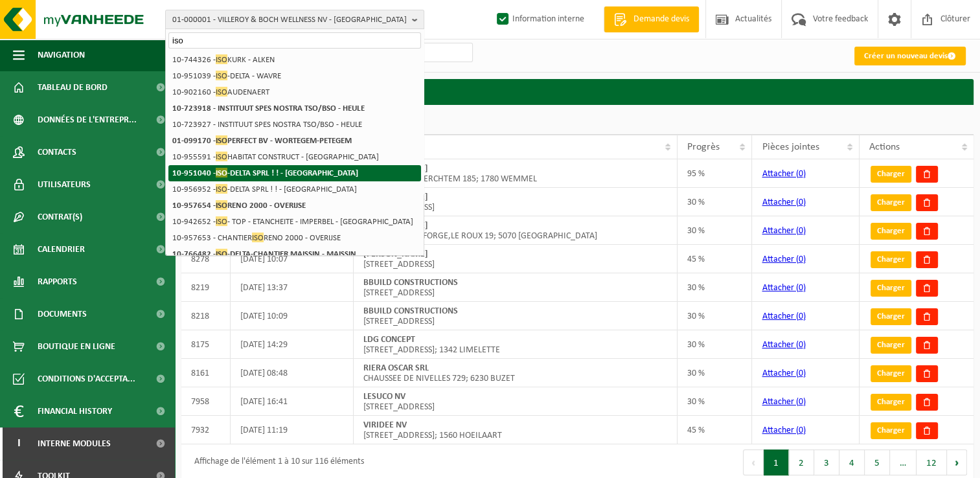
type input "iso"
click at [254, 170] on strong "10-951040 - ISO -DELTA SPRL ! ! - WAVRE" at bounding box center [265, 173] width 186 height 10
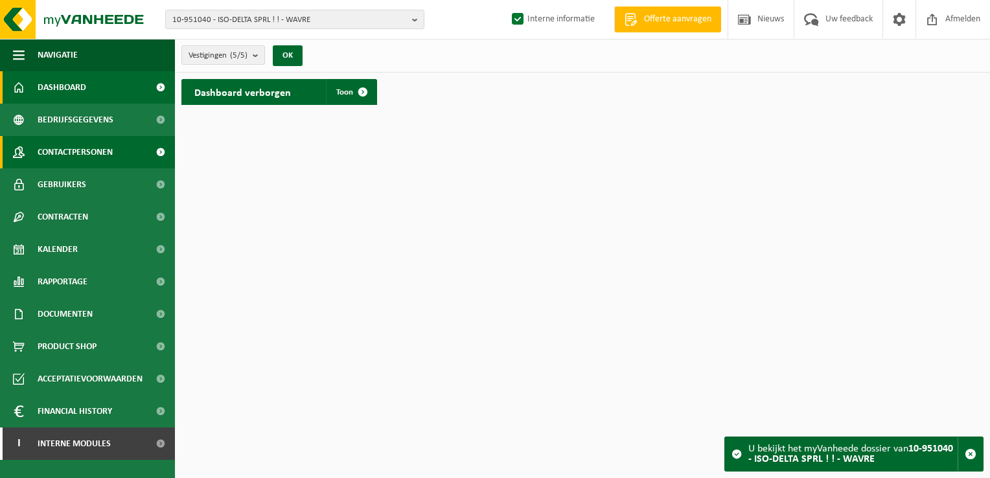
click at [106, 152] on span "Contactpersonen" at bounding box center [75, 152] width 75 height 32
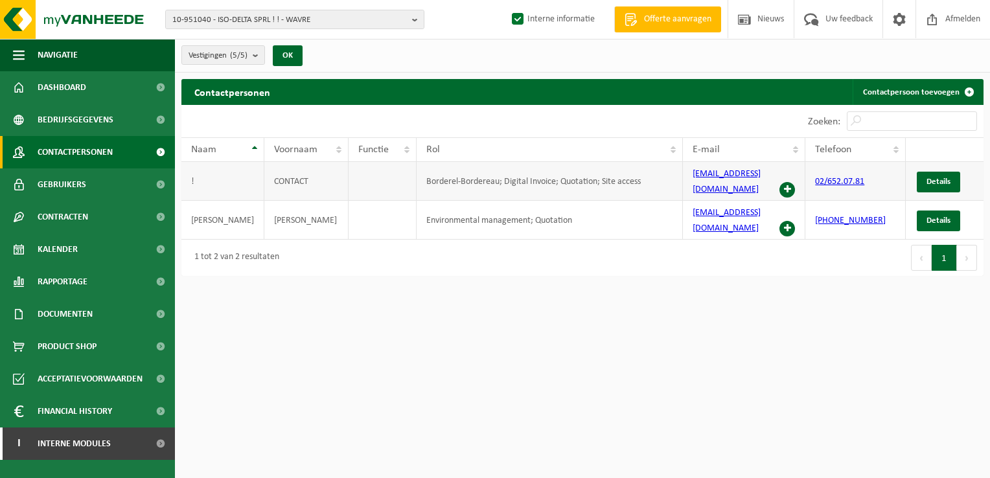
click at [786, 182] on span at bounding box center [787, 190] width 16 height 16
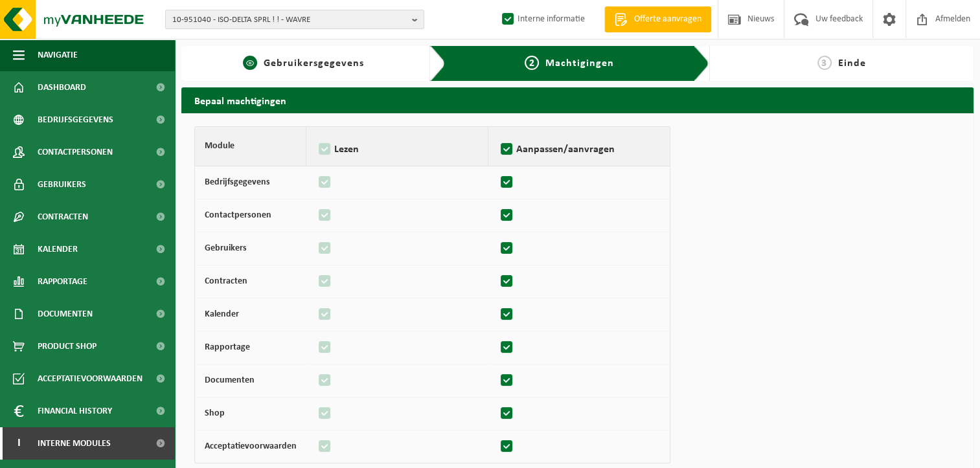
click at [301, 66] on span "Gebruikersgegevens" at bounding box center [314, 63] width 100 height 10
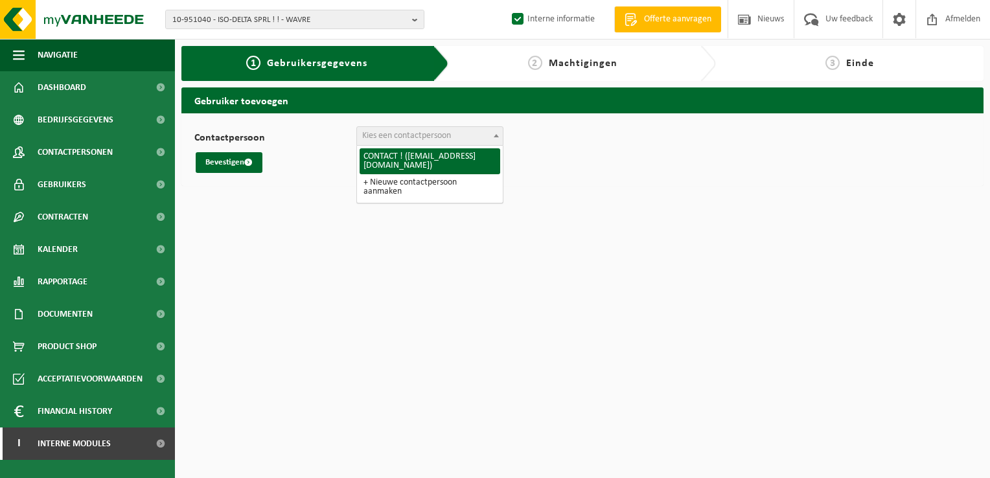
click at [384, 139] on span "Kies een contactpersoon" at bounding box center [406, 136] width 89 height 10
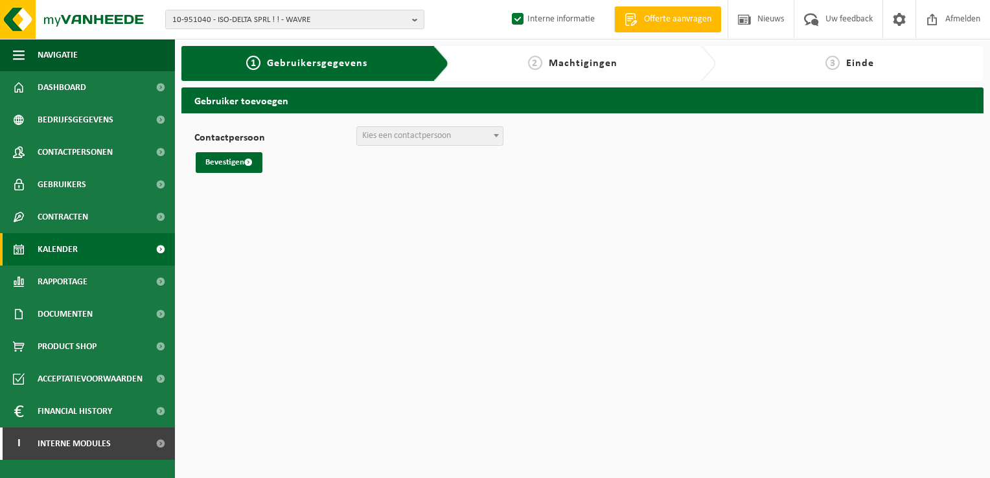
click at [172, 238] on span at bounding box center [160, 249] width 29 height 32
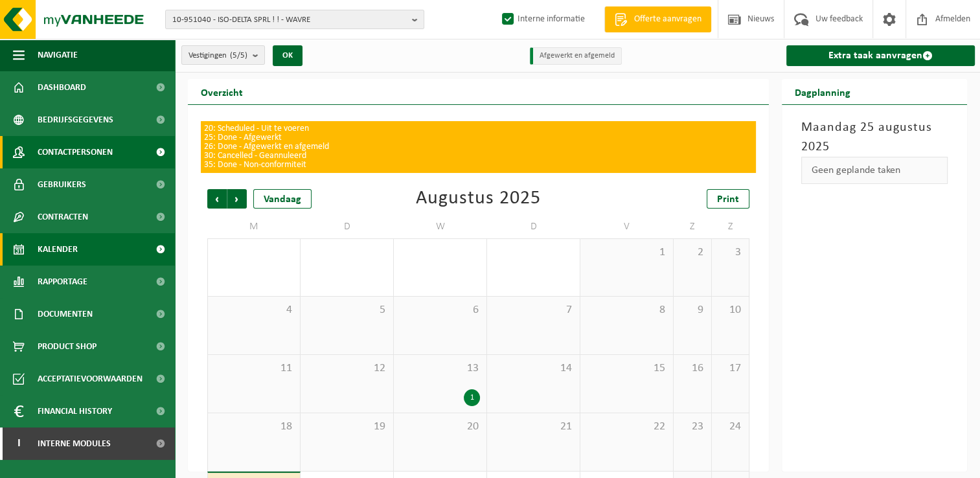
click at [73, 150] on span "Contactpersonen" at bounding box center [75, 152] width 75 height 32
